Goal: Navigation & Orientation: Find specific page/section

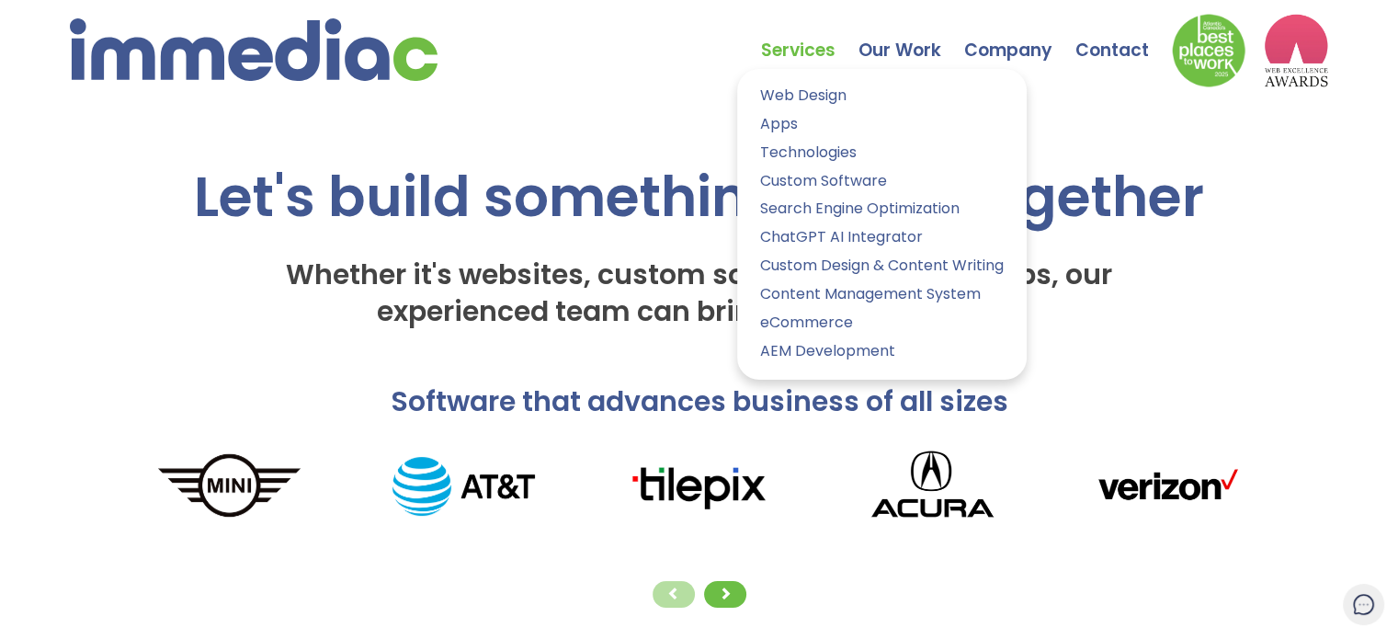
click at [798, 55] on link "Services" at bounding box center [809, 37] width 97 height 64
click at [812, 101] on link "Web Design" at bounding box center [882, 96] width 262 height 27
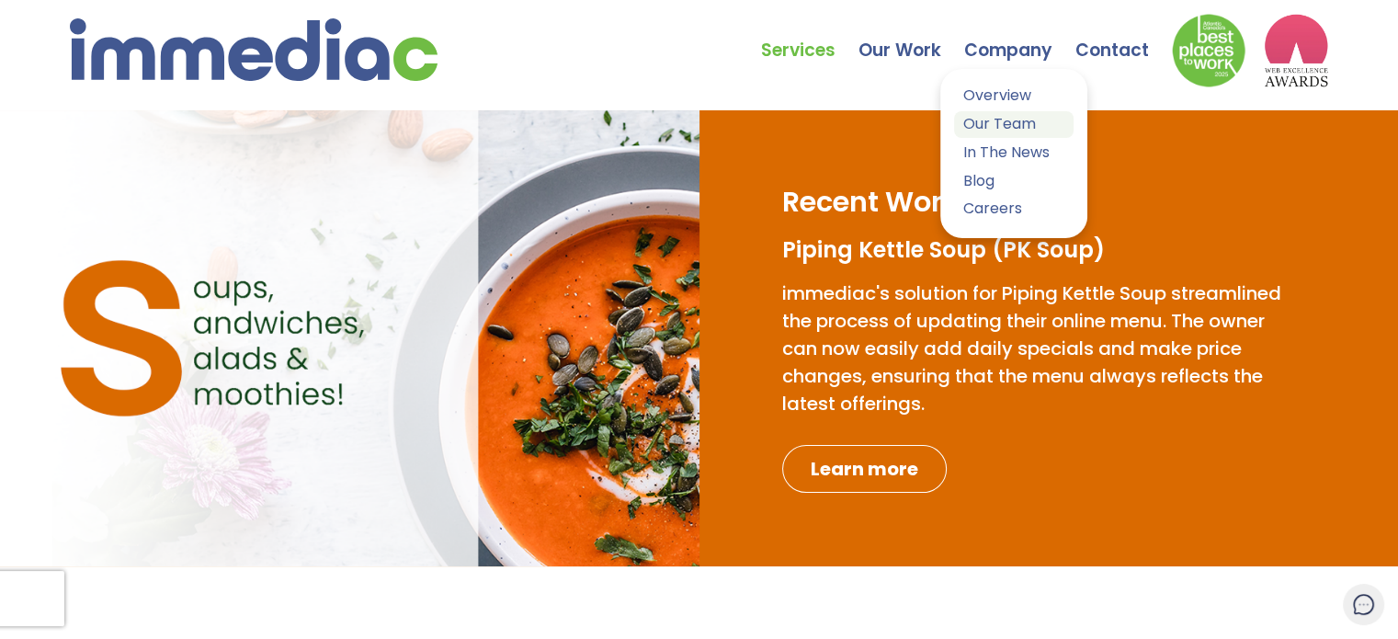
click at [1006, 116] on link "Our Team" at bounding box center [1013, 124] width 119 height 27
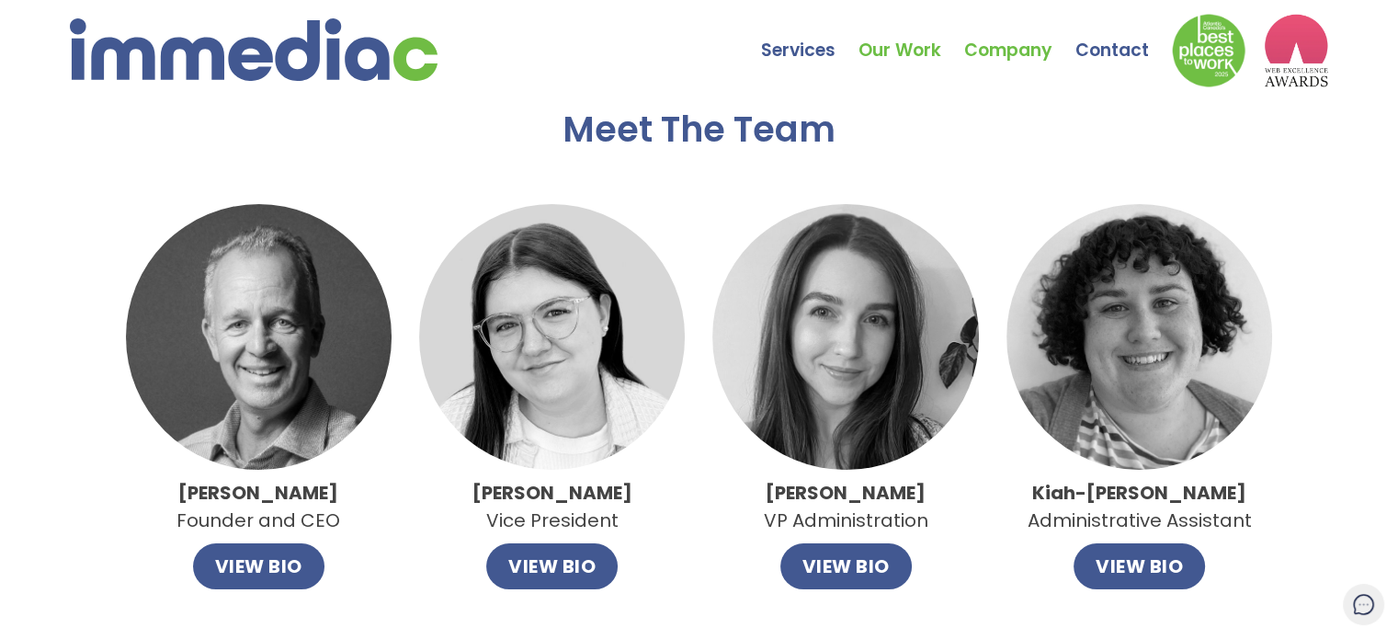
click at [891, 47] on link "Our Work" at bounding box center [911, 37] width 106 height 64
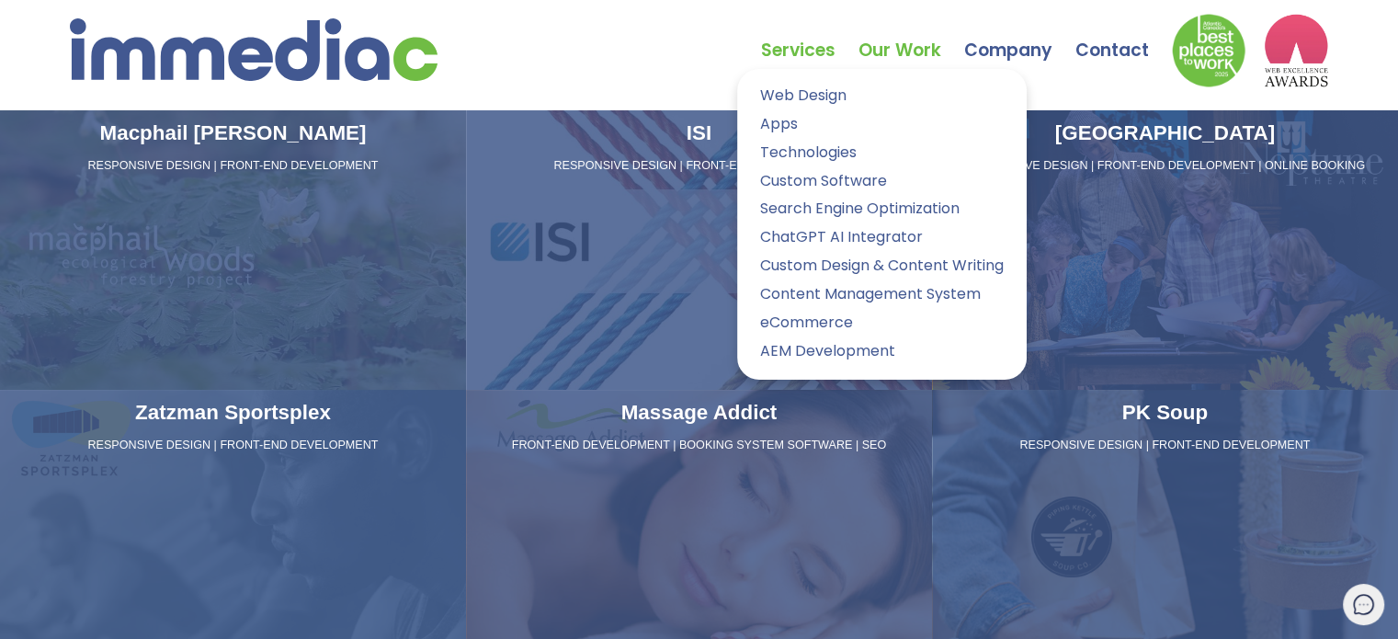
click at [788, 36] on link "Services" at bounding box center [809, 37] width 97 height 64
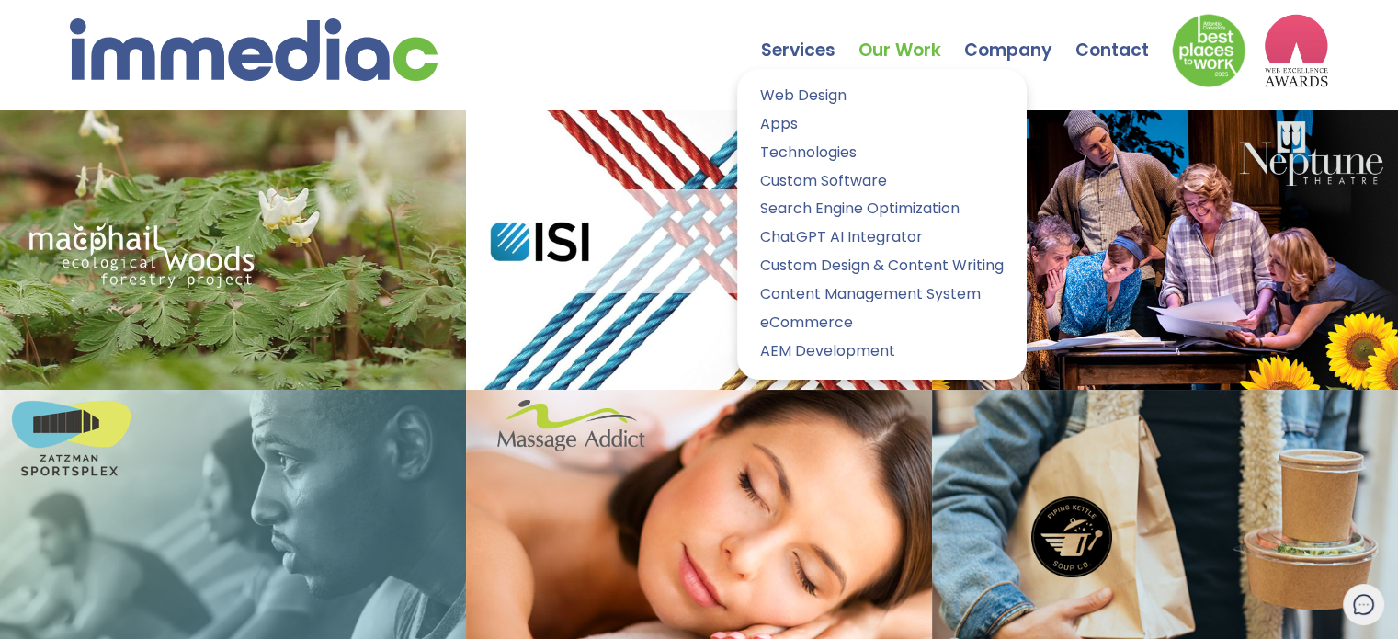
click at [930, 51] on link "Our Work" at bounding box center [911, 37] width 106 height 64
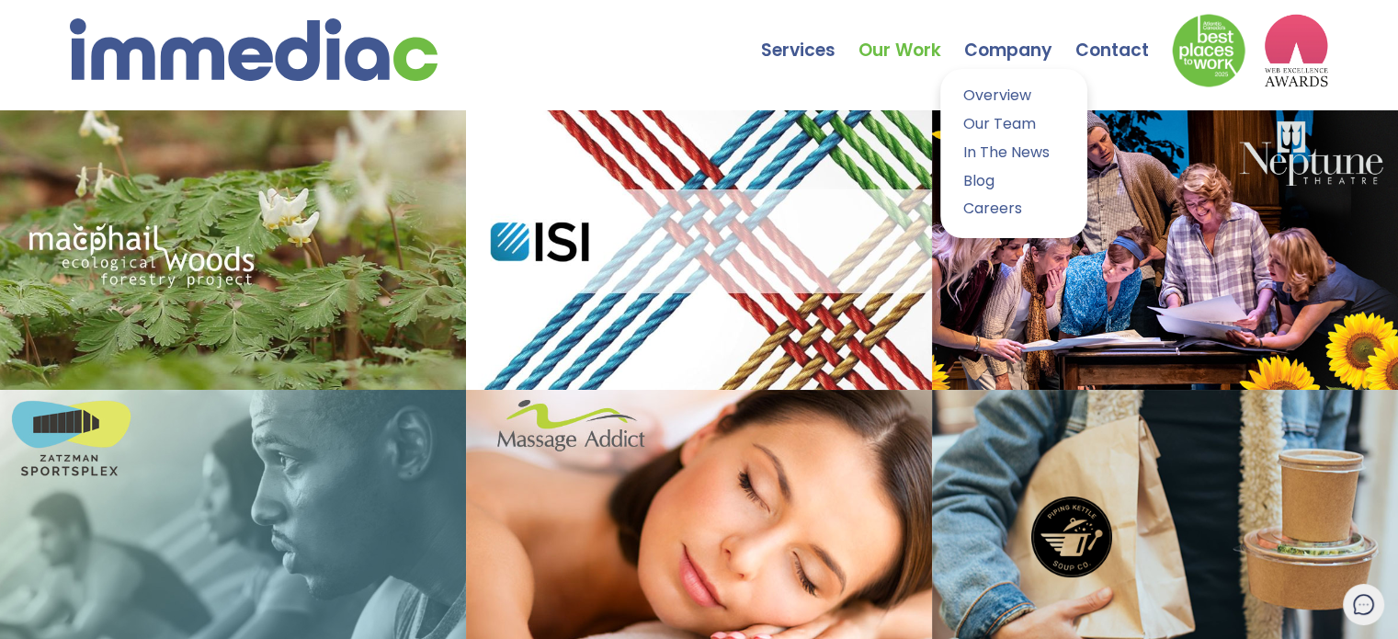
click at [1007, 32] on link "Company" at bounding box center [1019, 37] width 111 height 64
click at [995, 58] on link "Company" at bounding box center [1019, 37] width 111 height 64
click at [1015, 54] on link "Company" at bounding box center [1019, 37] width 111 height 64
click at [1081, 54] on link "Contact" at bounding box center [1123, 37] width 96 height 64
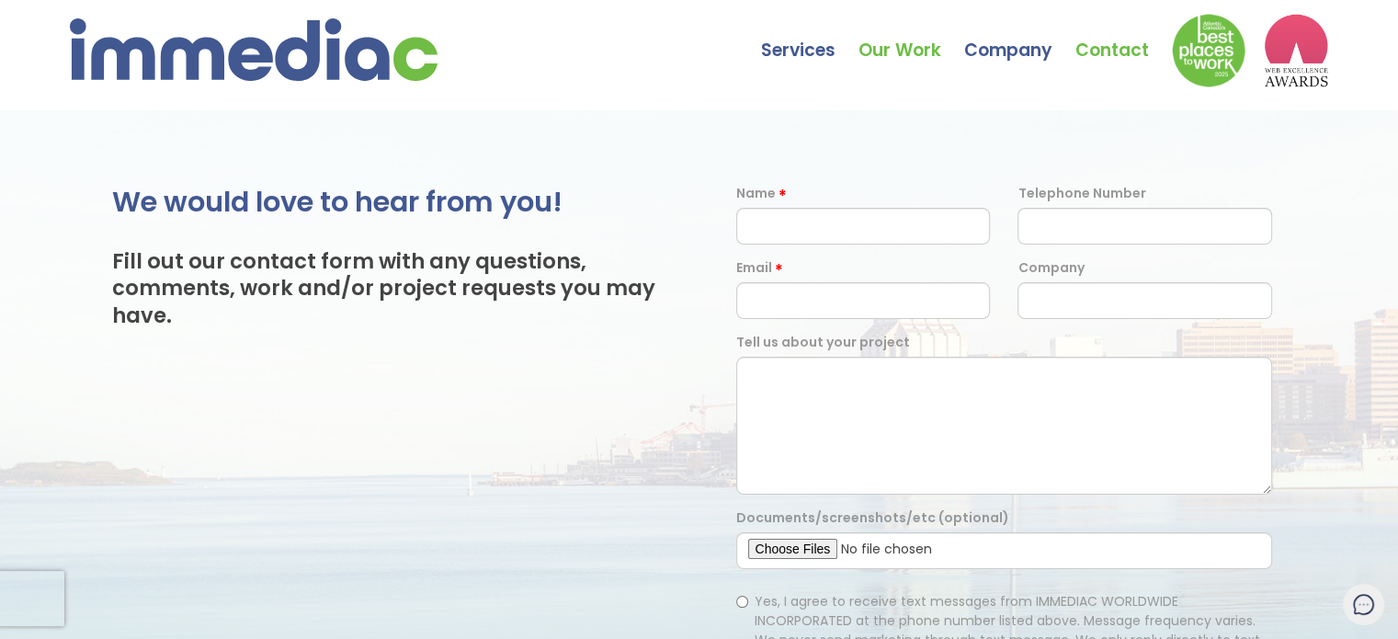
click at [888, 57] on link "Our Work" at bounding box center [911, 37] width 106 height 64
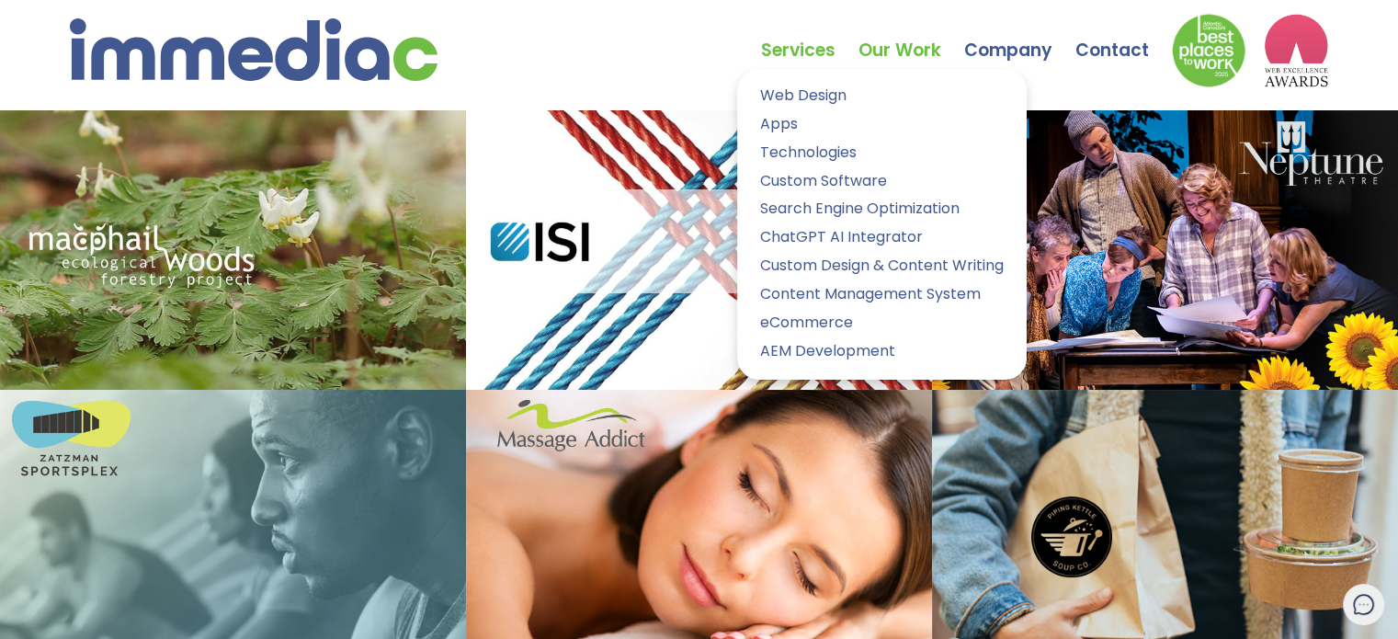
click at [783, 54] on link "Services" at bounding box center [809, 37] width 97 height 64
click at [592, 98] on nav "Services Web Design Apps Technologies Custom Software Search Engine Optimizatio…" at bounding box center [699, 55] width 1398 height 110
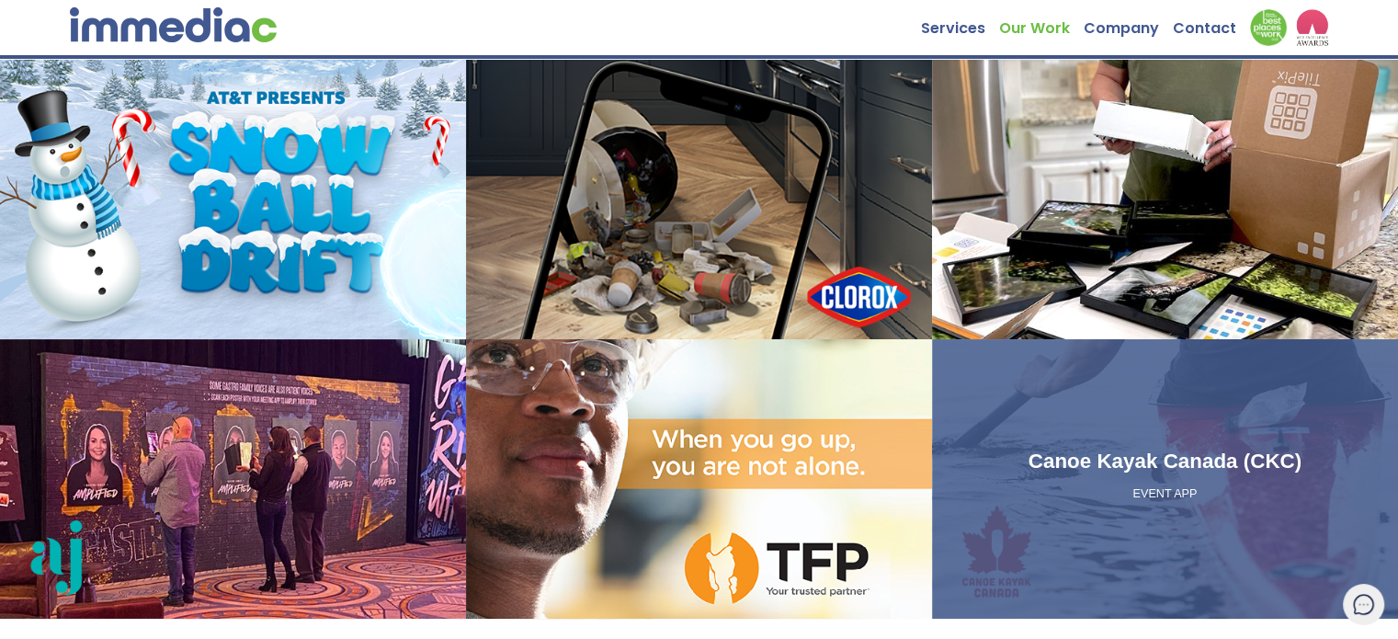
scroll to position [1834, 0]
